Goal: Information Seeking & Learning: Learn about a topic

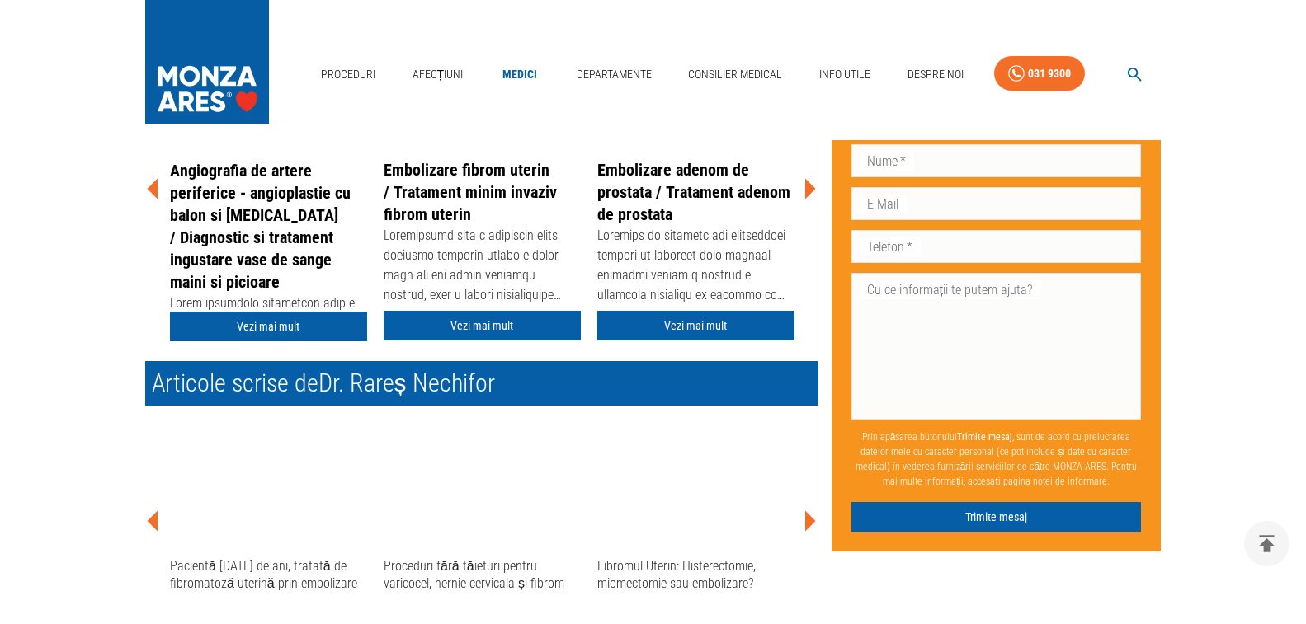
scroll to position [495, 0]
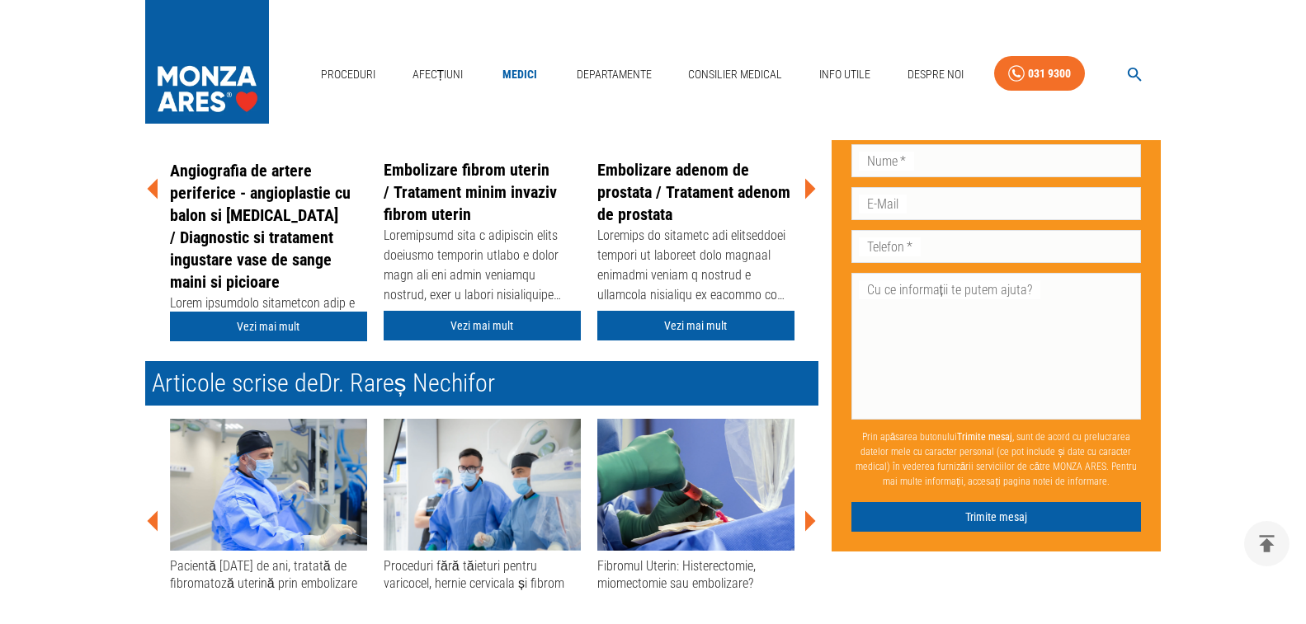
click at [499, 486] on img at bounding box center [481, 485] width 197 height 132
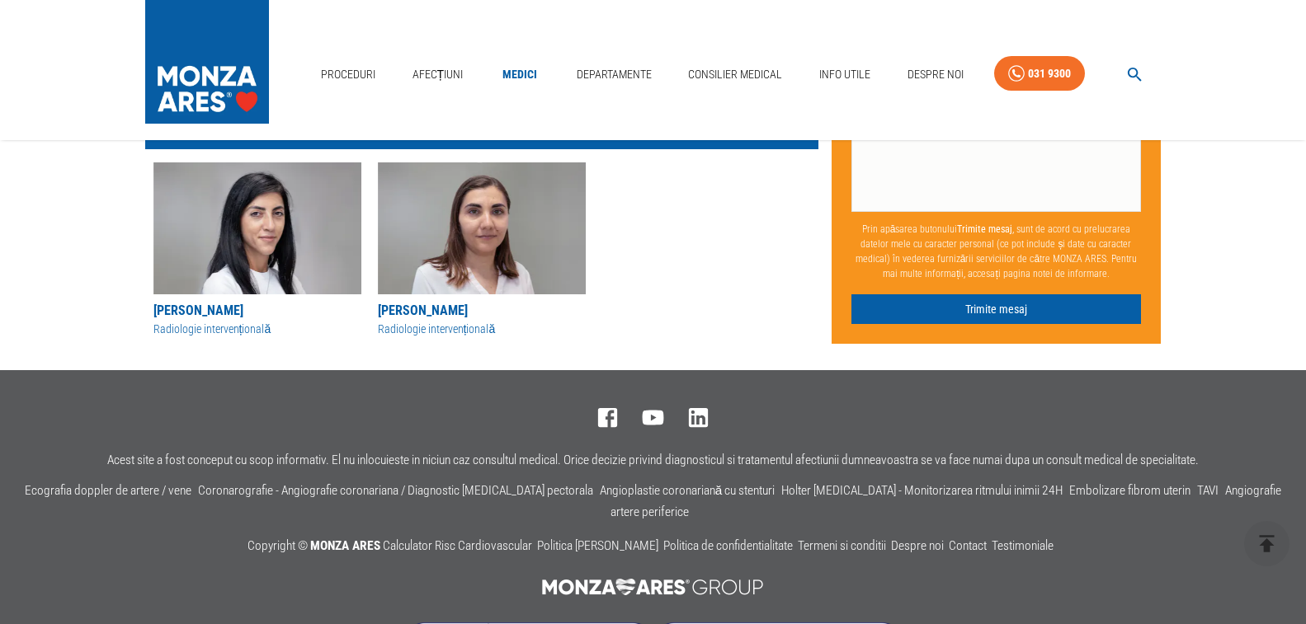
scroll to position [1821, 0]
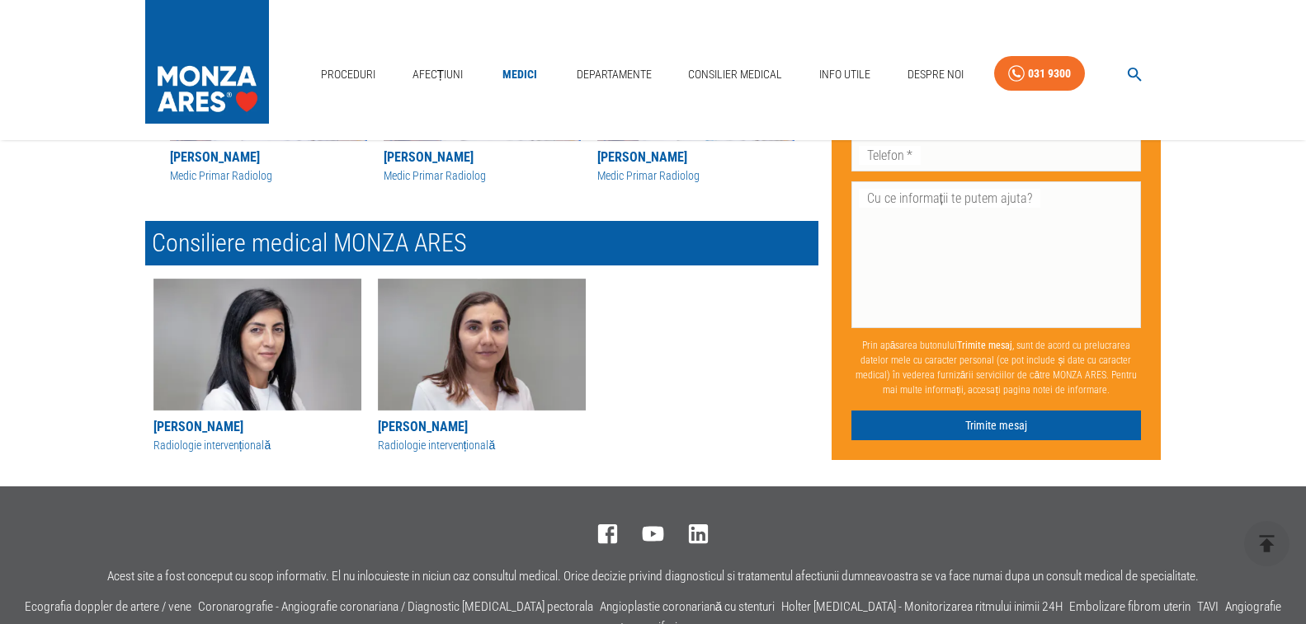
scroll to position [1966, 0]
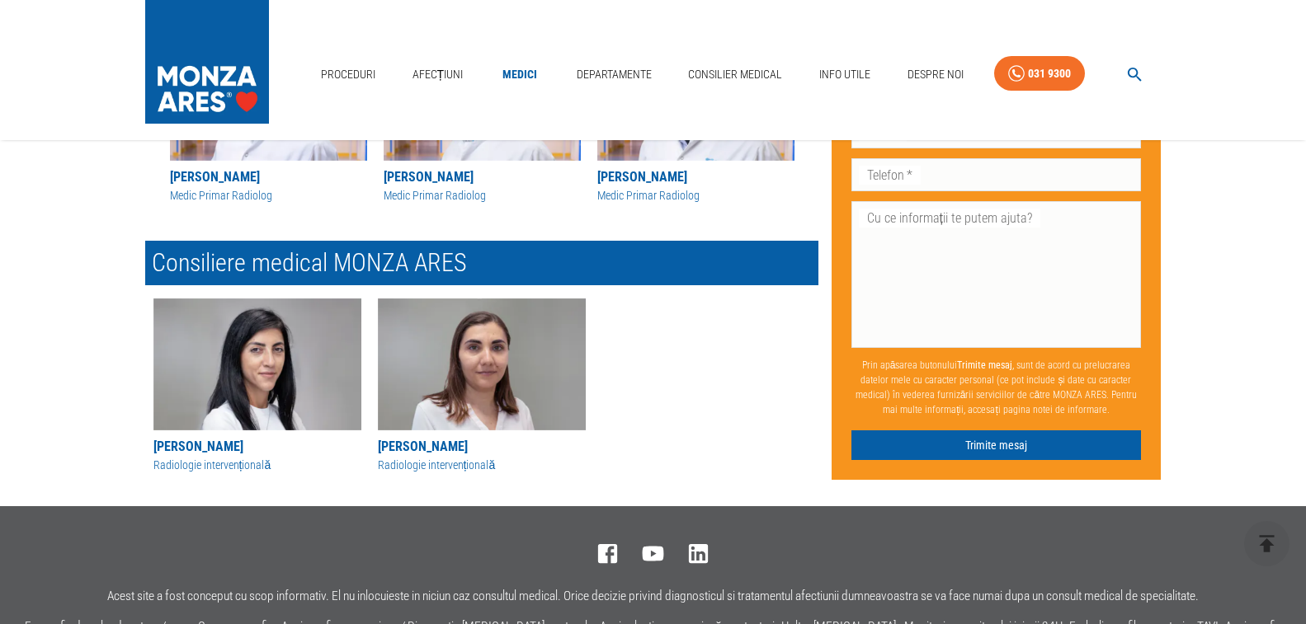
click at [451, 359] on img "button" at bounding box center [482, 365] width 208 height 132
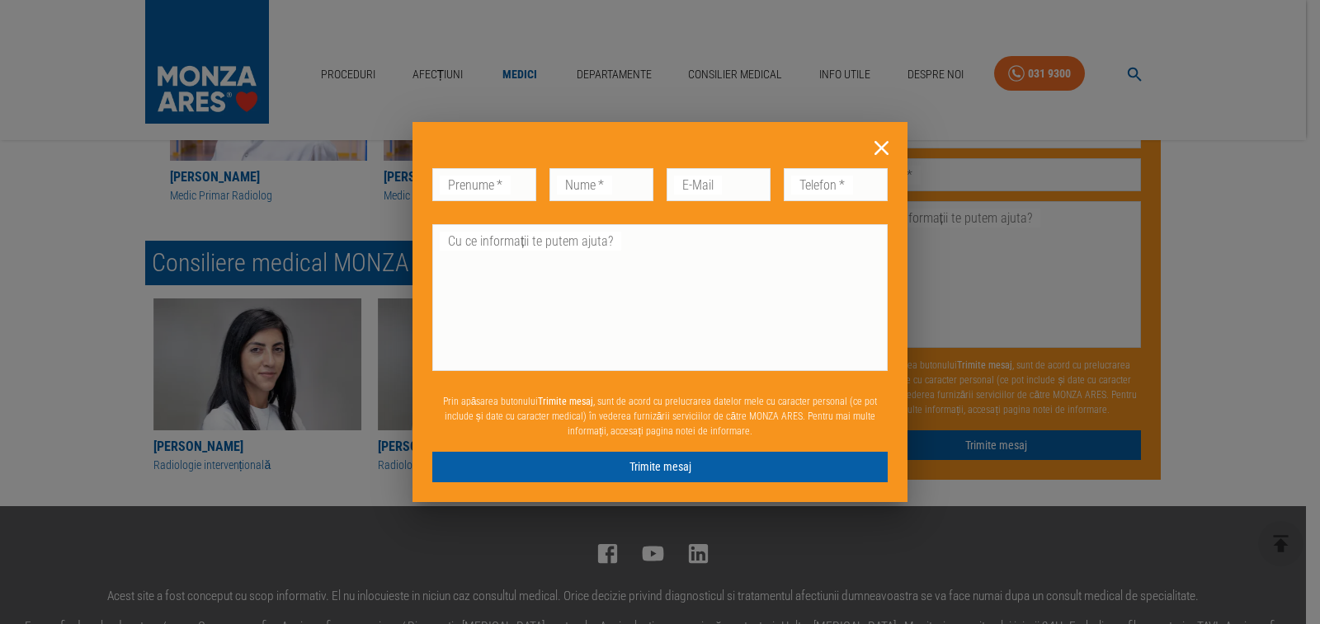
click at [879, 148] on icon at bounding box center [881, 148] width 26 height 26
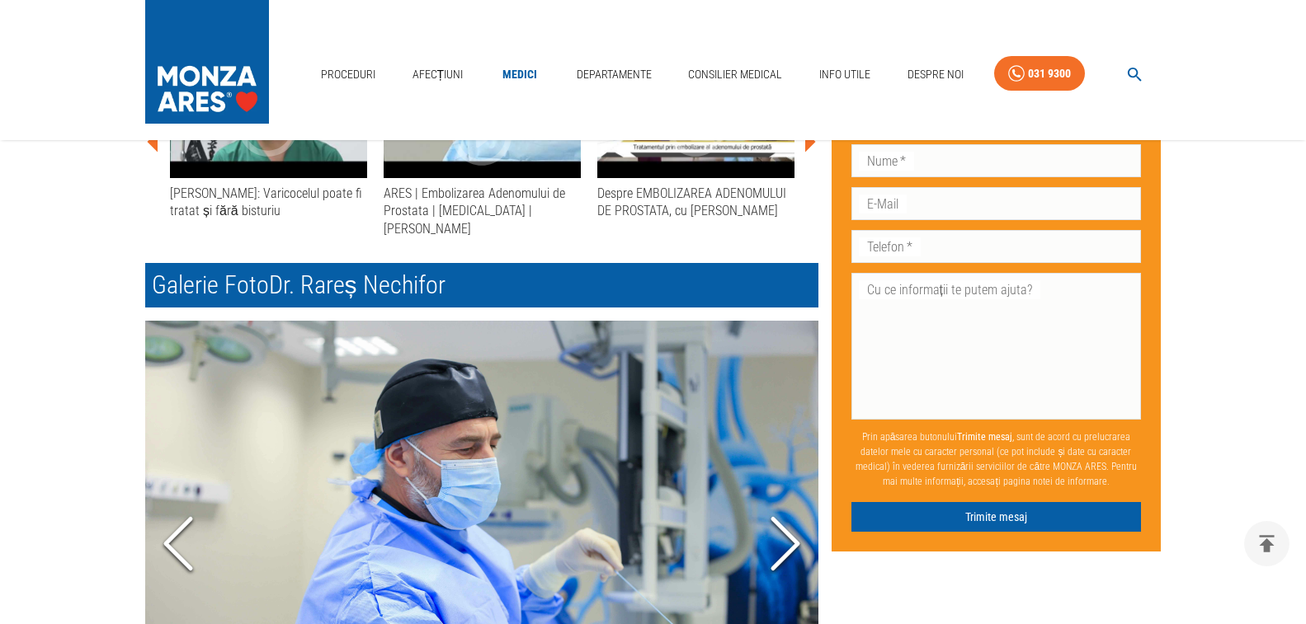
scroll to position [831, 0]
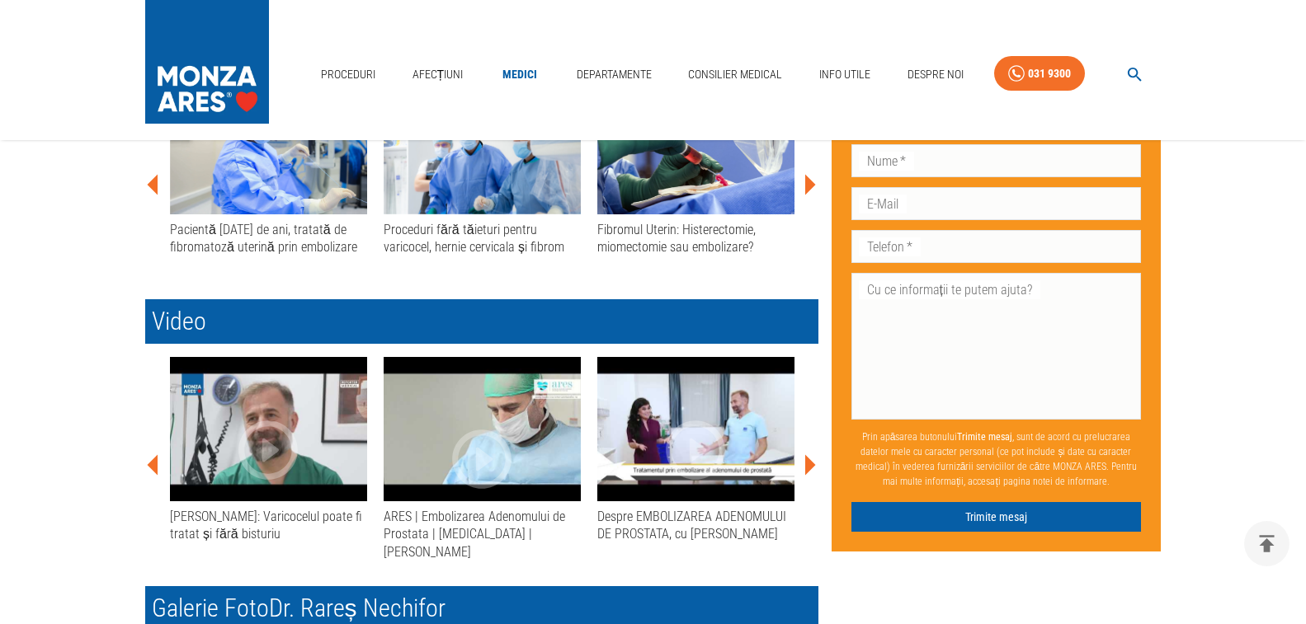
click at [57, 425] on div "Acasă › Medici › [PERSON_NAME] [PERSON_NAME] Medic Primar Radiolog Radiologie i…" at bounding box center [653, 485] width 1306 height 2303
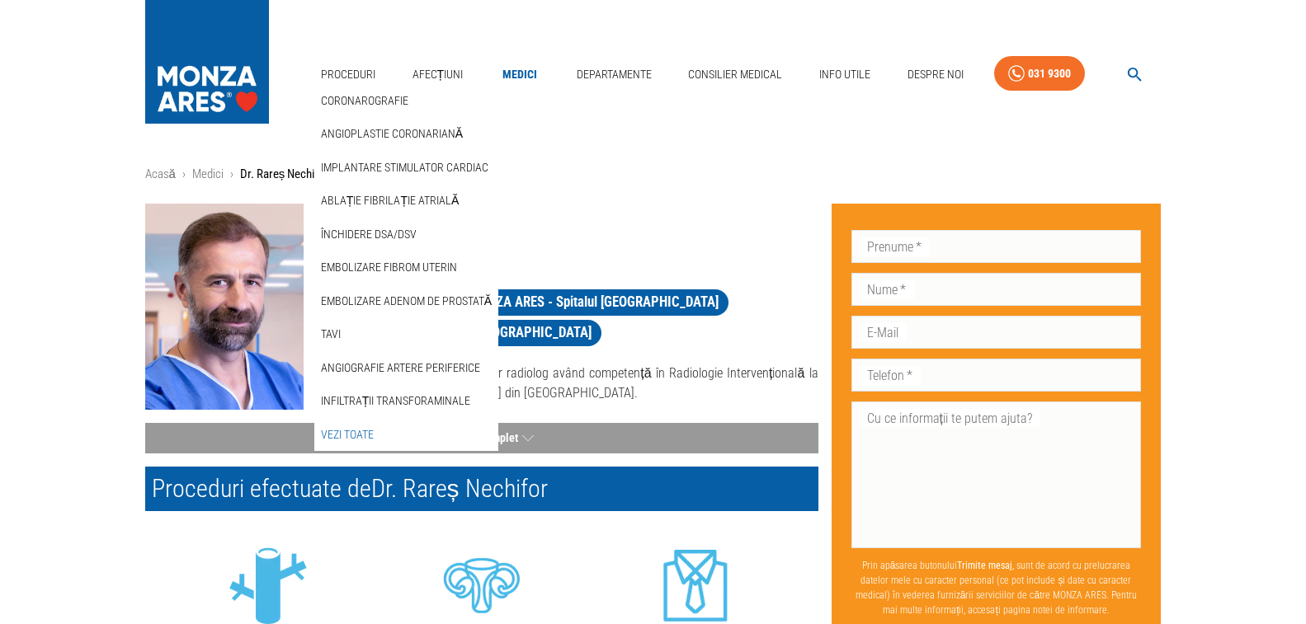
click at [356, 421] on link "Vezi Toate" at bounding box center [347, 434] width 59 height 27
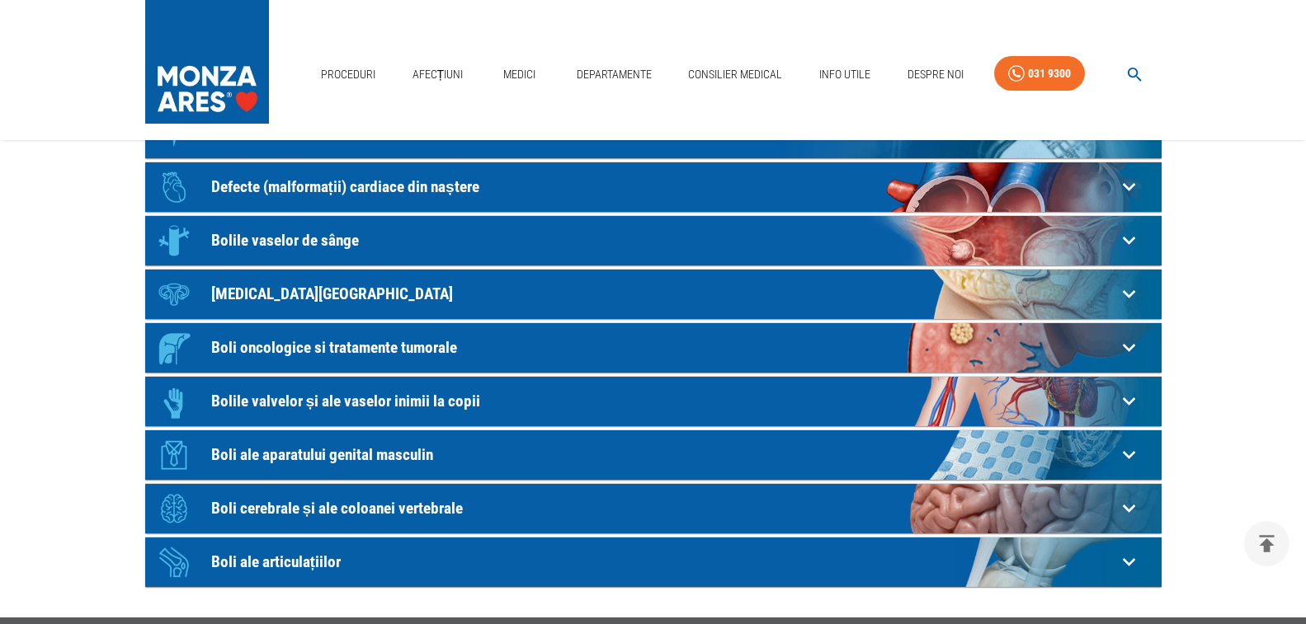
scroll to position [330, 0]
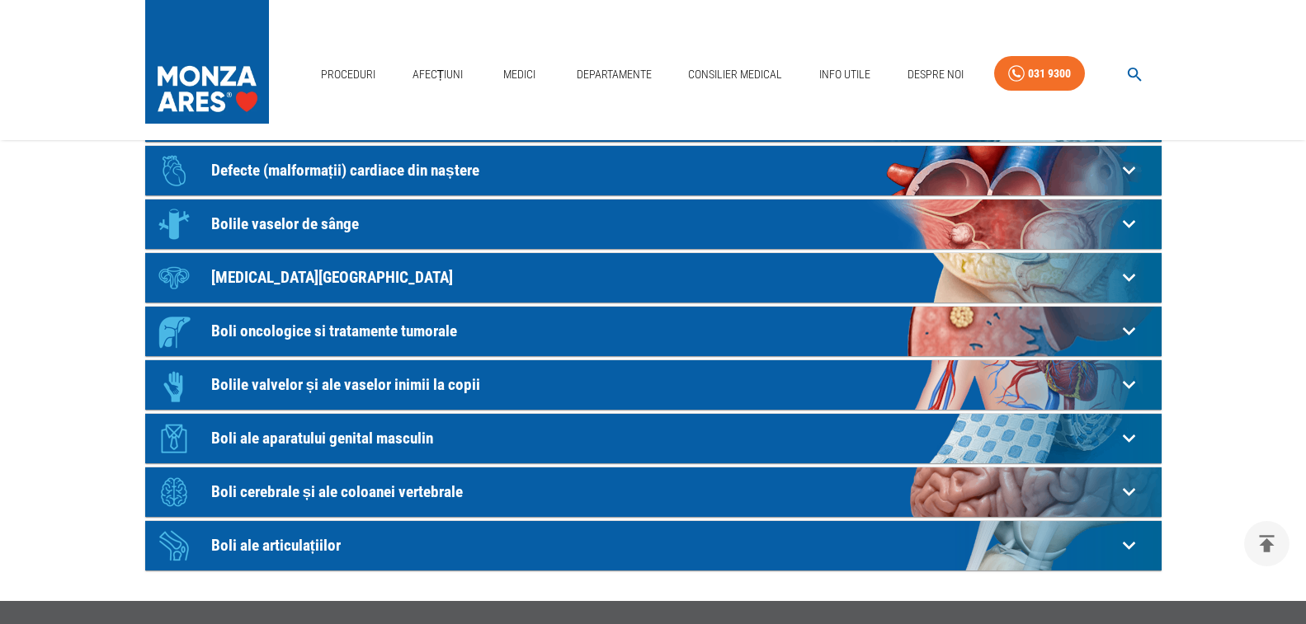
click at [363, 497] on p "Boli cerebrale și ale coloanei vertebrale" at bounding box center [663, 491] width 905 height 17
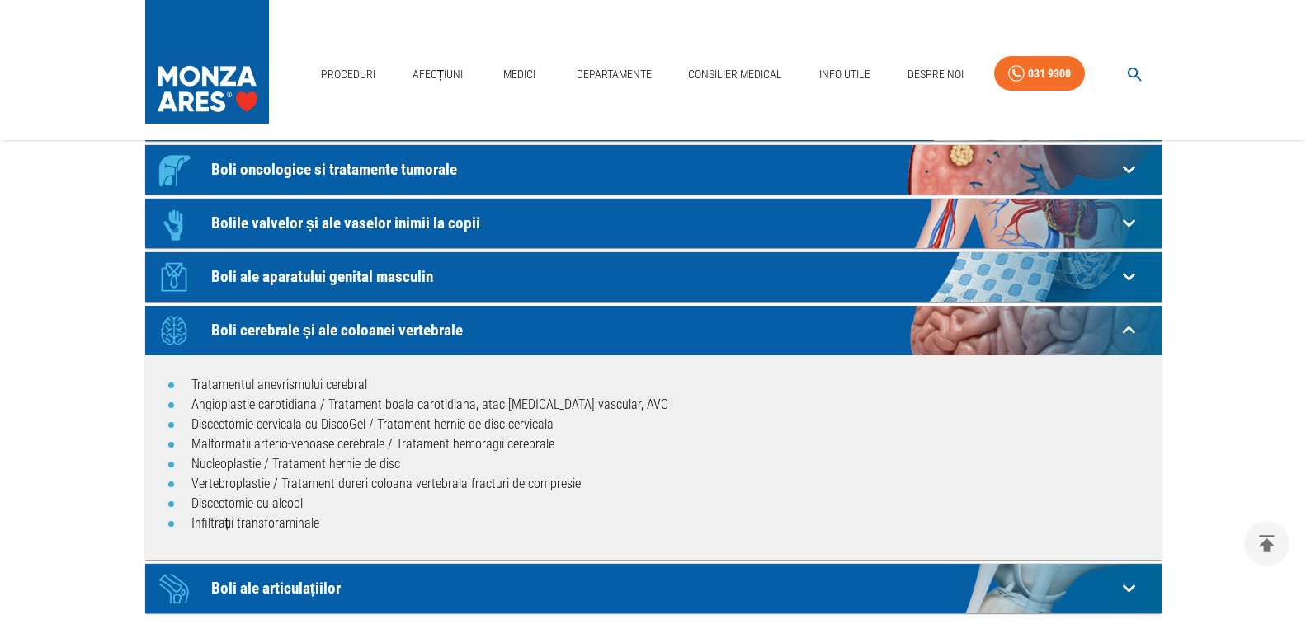
scroll to position [495, 0]
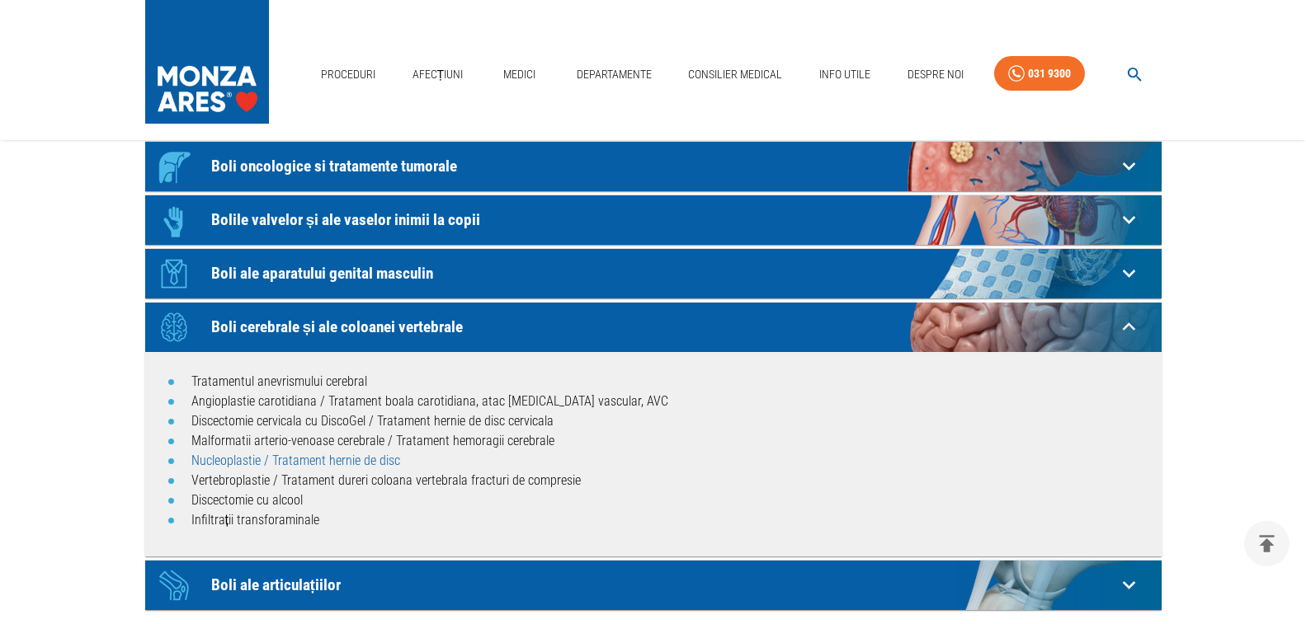
click at [250, 464] on link "Nucleoplastie / Tratament hernie de disc" at bounding box center [295, 461] width 209 height 16
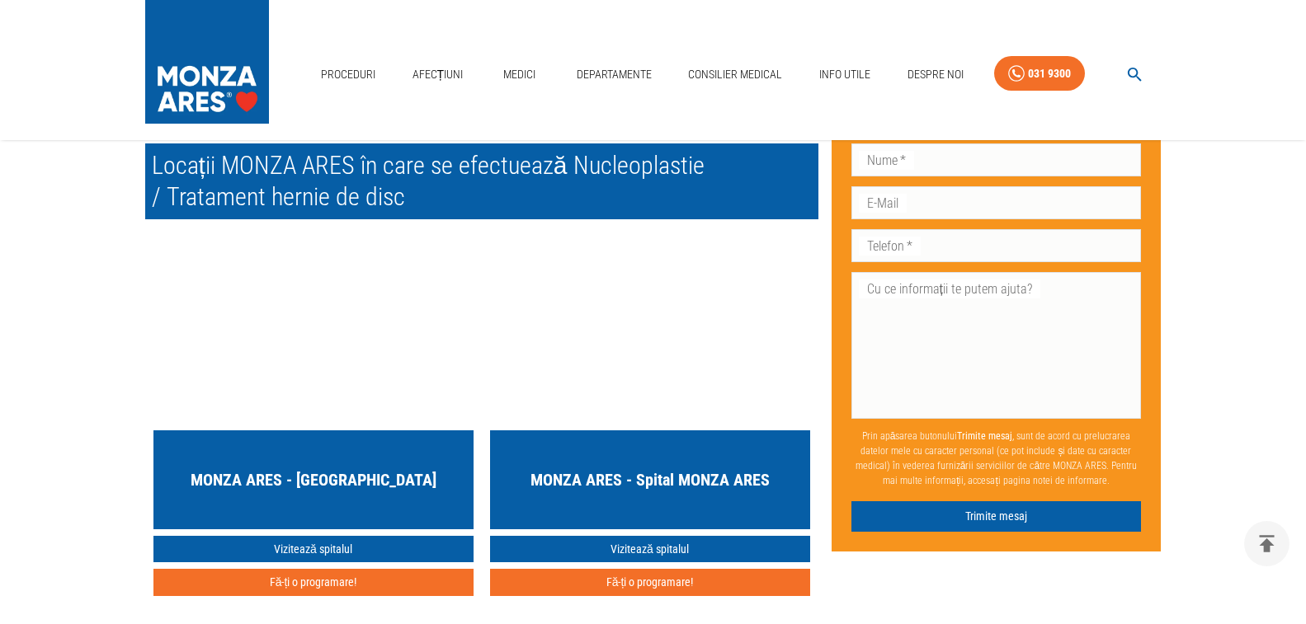
scroll to position [2722, 0]
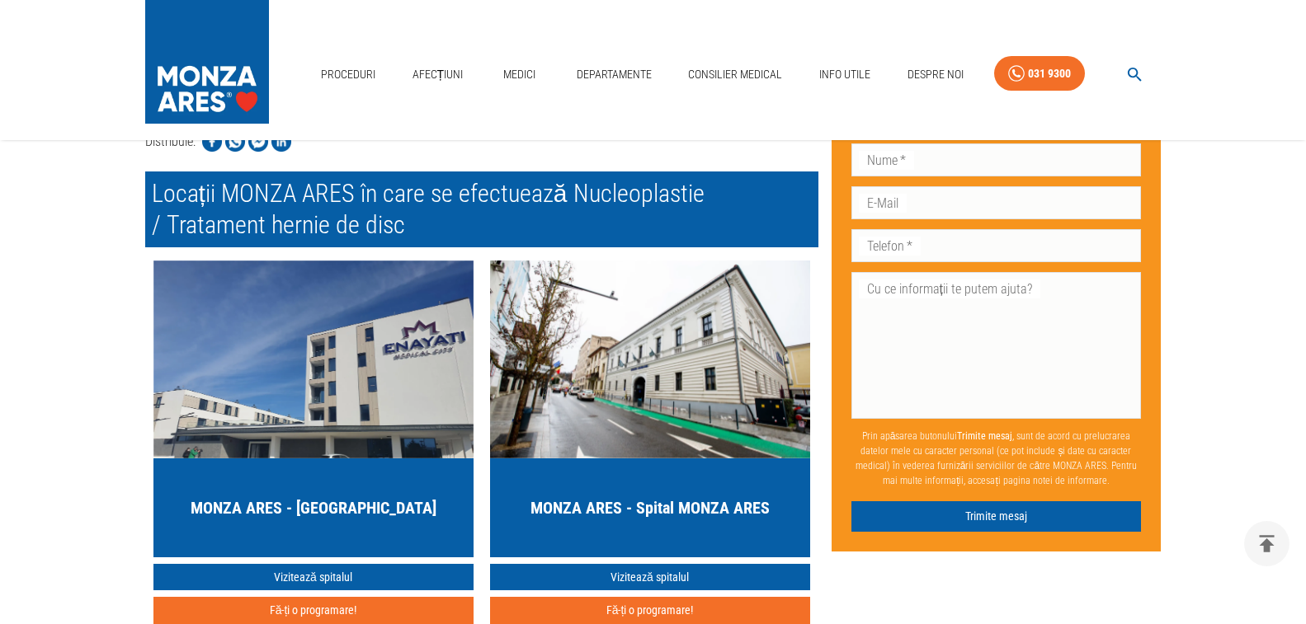
click at [639, 397] on img "button" at bounding box center [650, 360] width 320 height 198
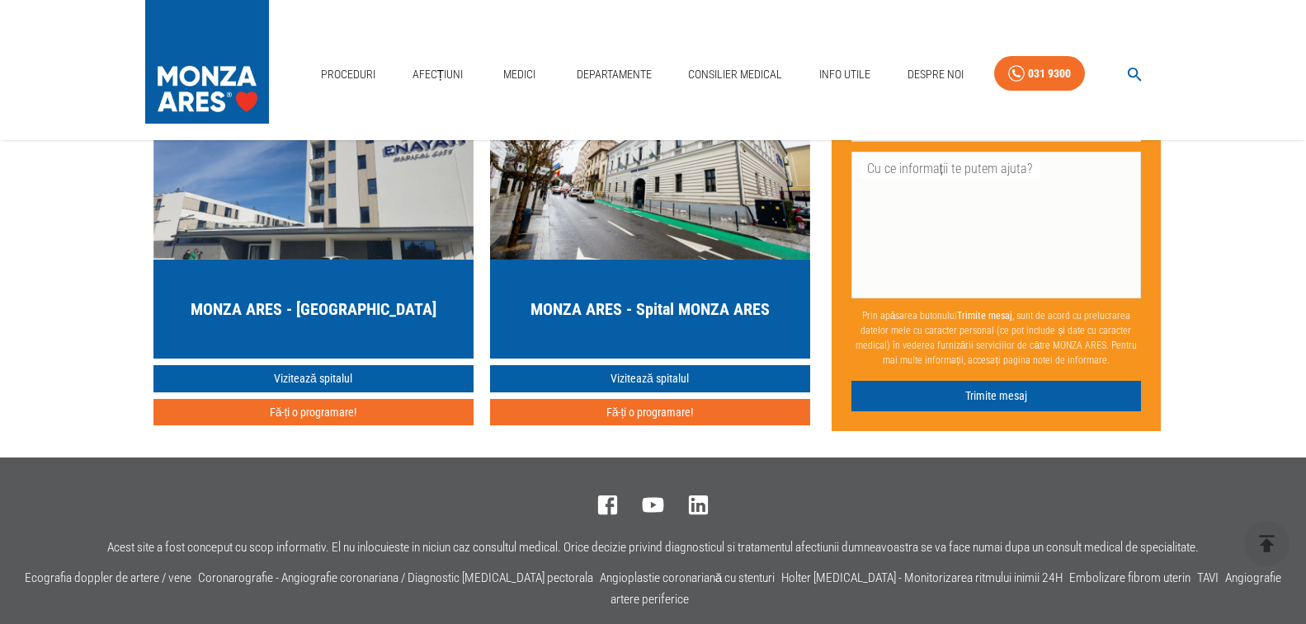
scroll to position [2557, 0]
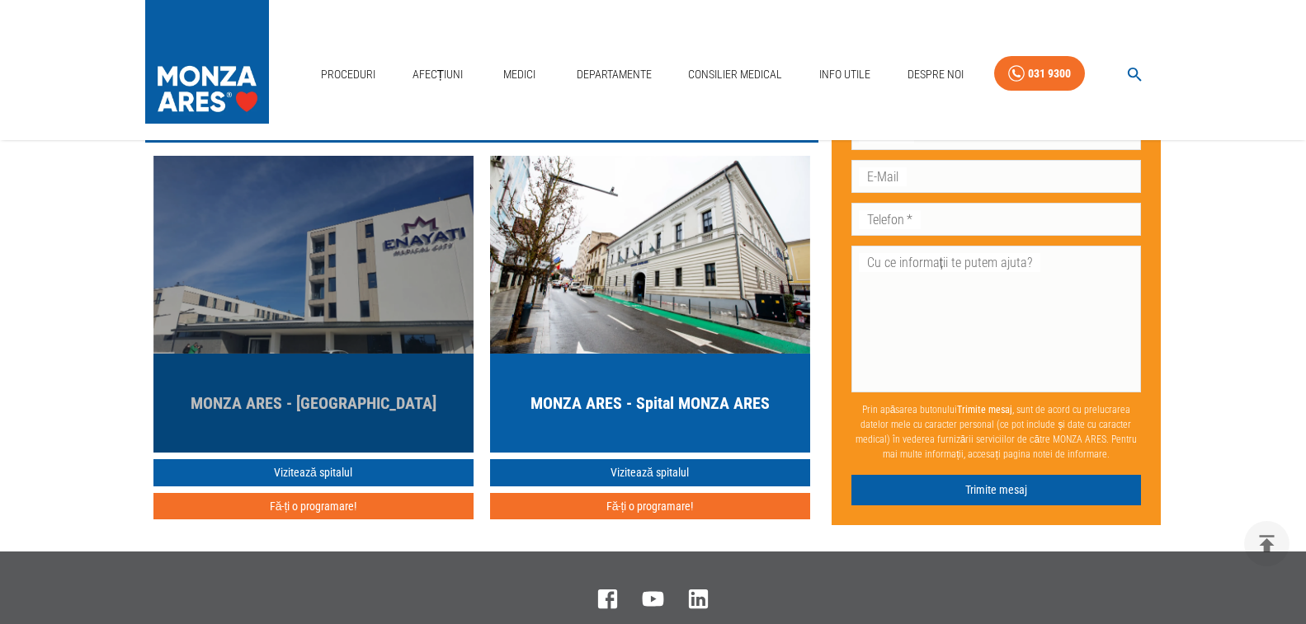
click at [303, 409] on h5 "MONZA ARES - [GEOGRAPHIC_DATA]" at bounding box center [314, 403] width 246 height 23
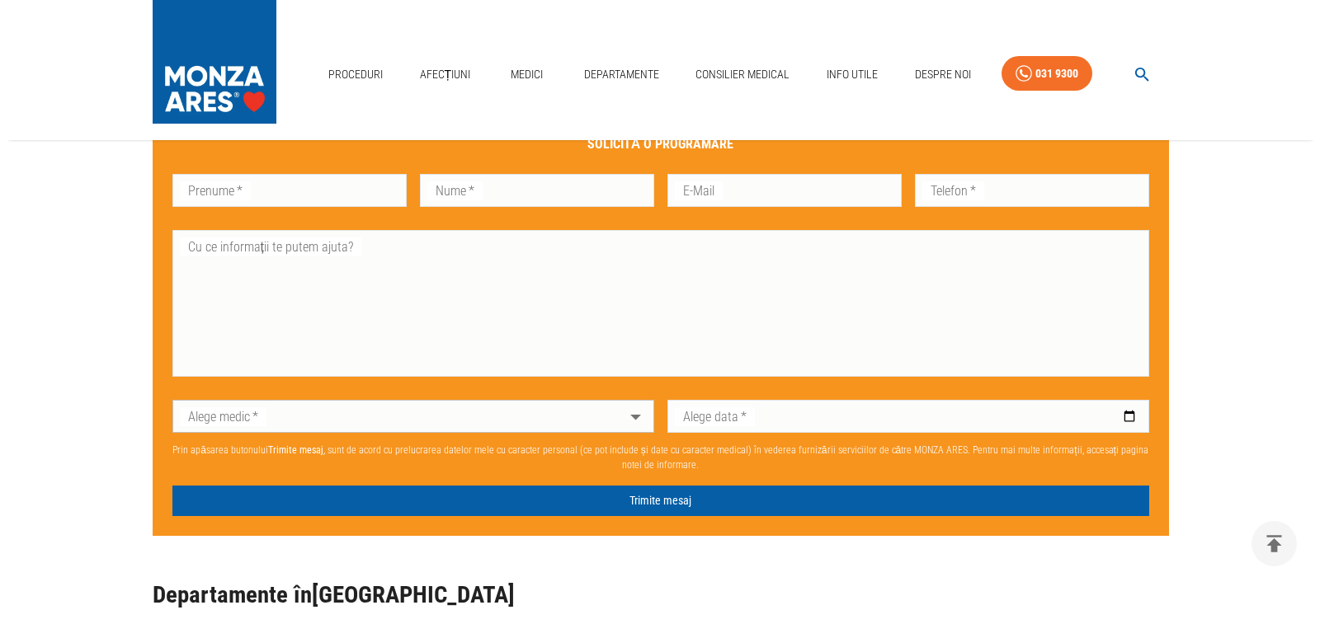
scroll to position [907, 0]
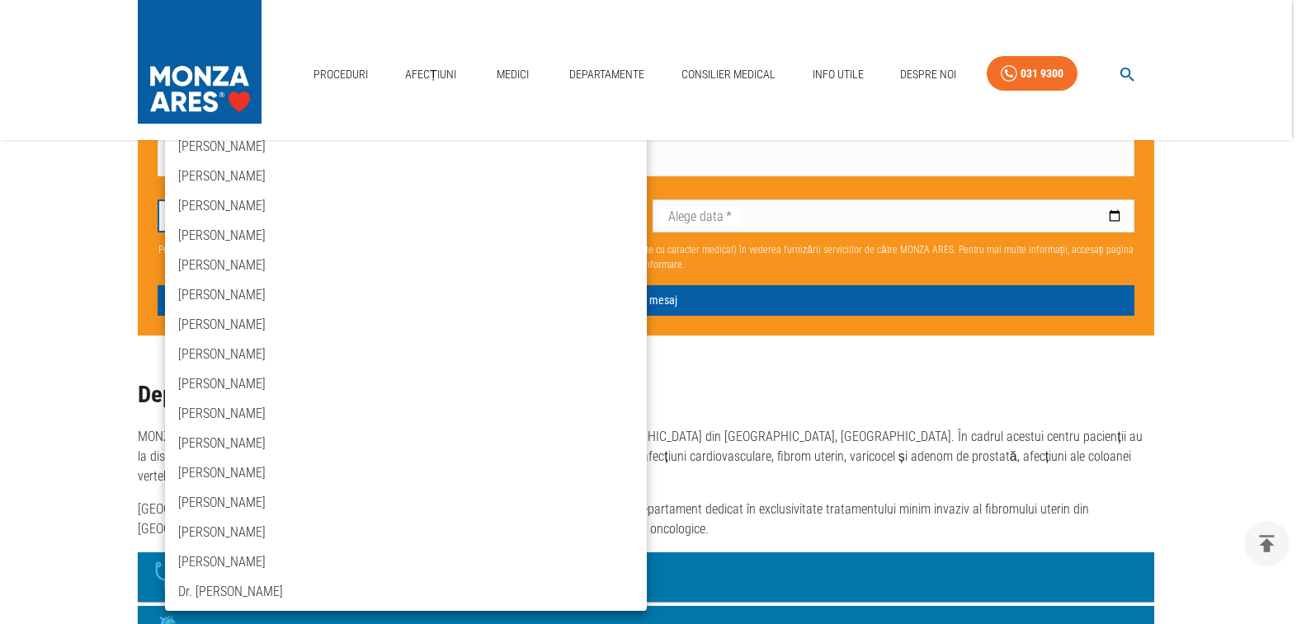
click at [624, 219] on div at bounding box center [653, 312] width 1306 height 624
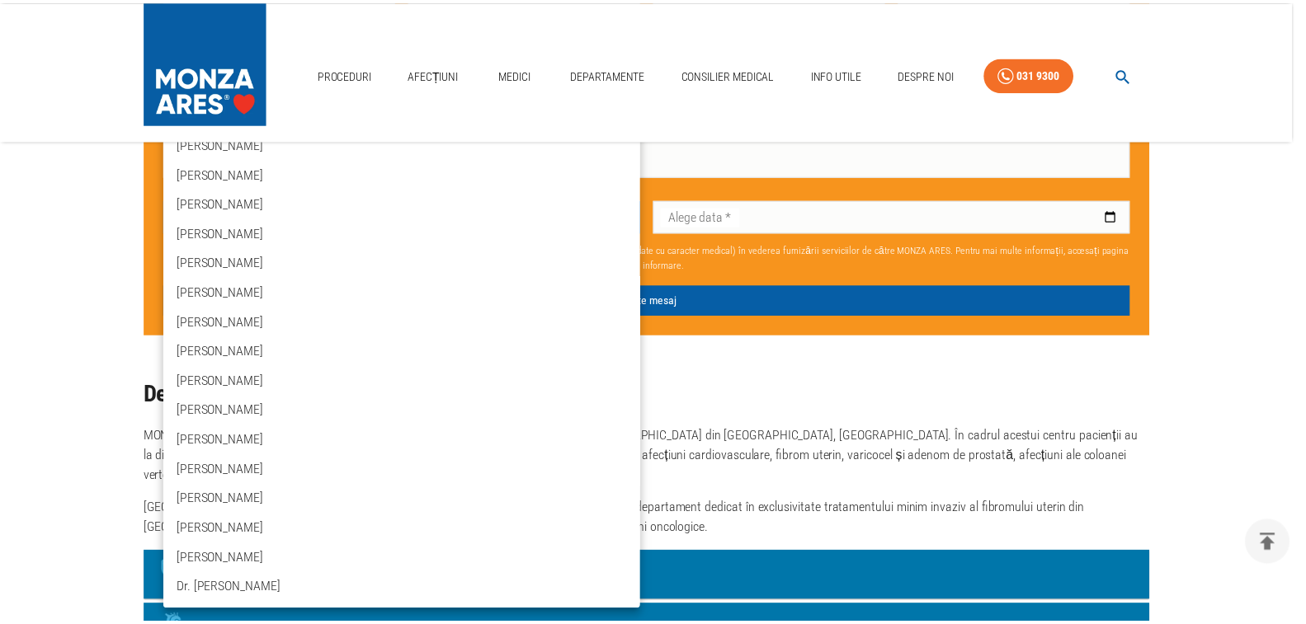
scroll to position [0, 0]
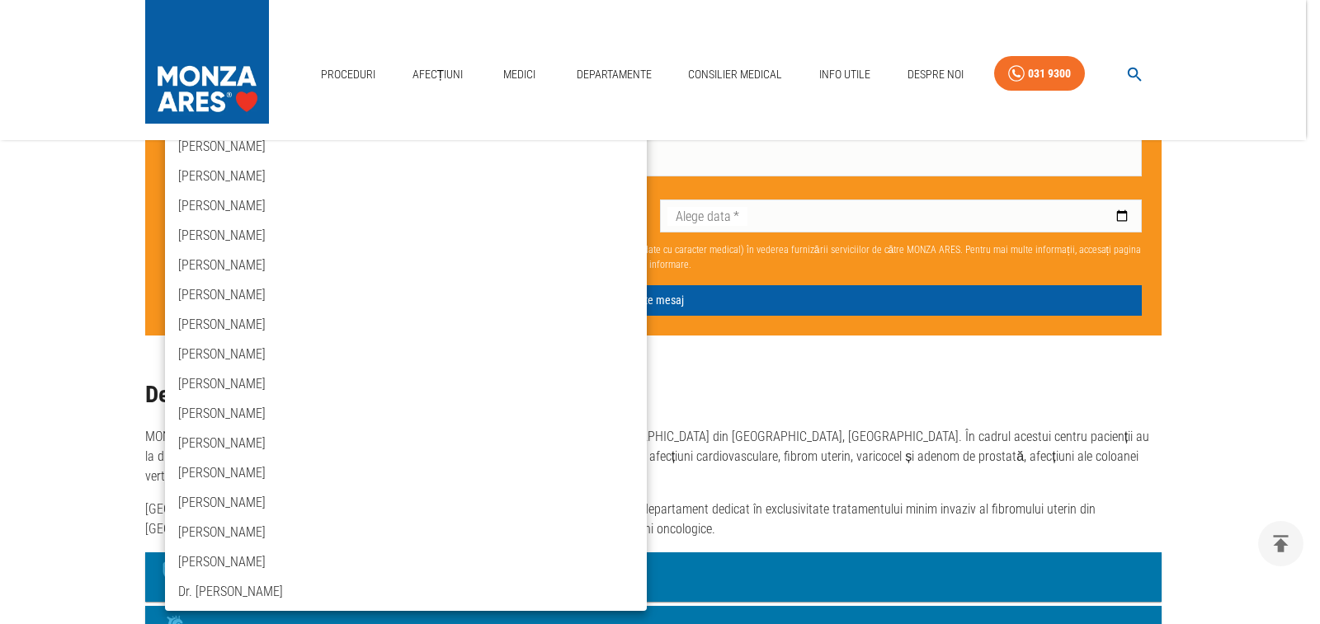
click at [34, 285] on div at bounding box center [660, 312] width 1320 height 624
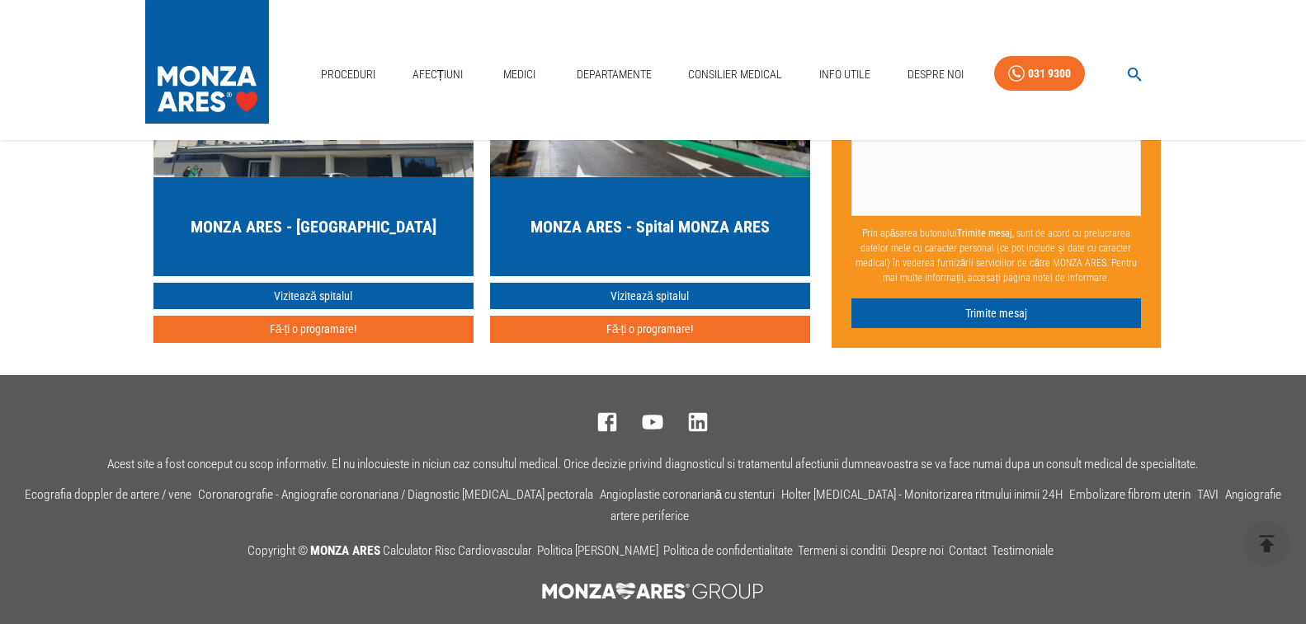
scroll to position [2686, 0]
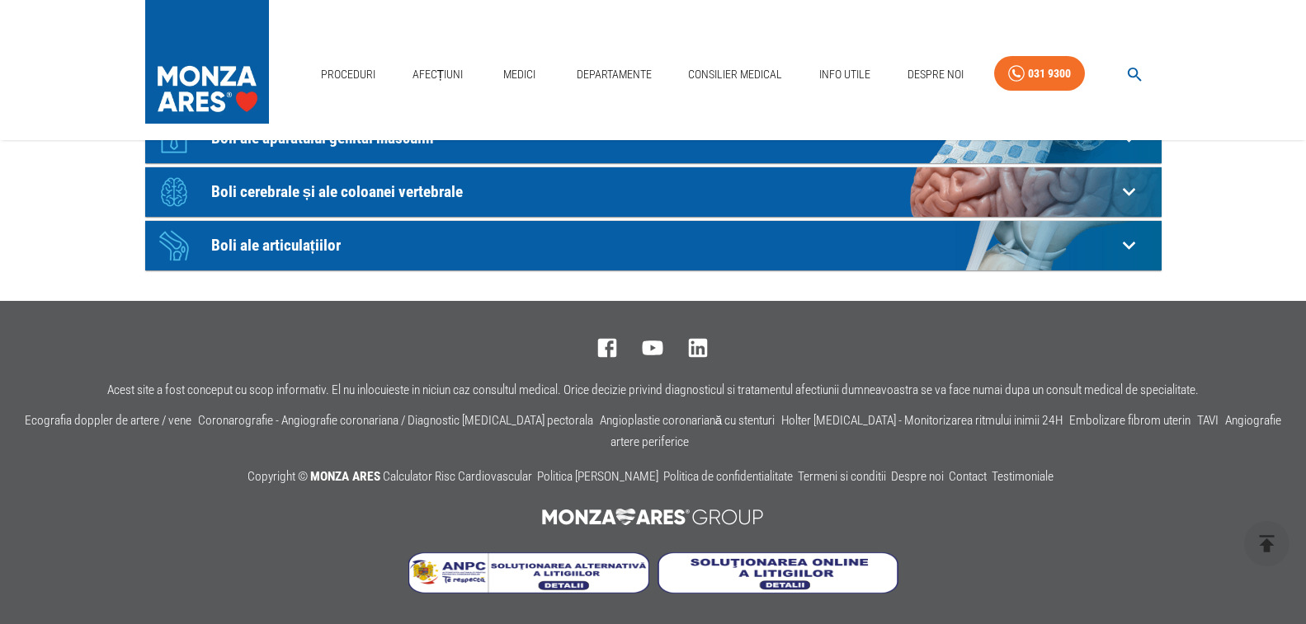
scroll to position [495, 0]
